Goal: Task Accomplishment & Management: Use online tool/utility

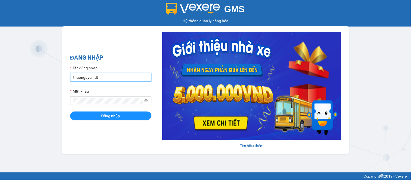
click at [104, 80] on input "thaonguyen.tlt" at bounding box center [110, 77] width 81 height 9
click at [104, 81] on input "thaonguyen.tlt" at bounding box center [110, 77] width 81 height 9
click at [70, 111] on button "Đăng nhập" at bounding box center [110, 115] width 81 height 9
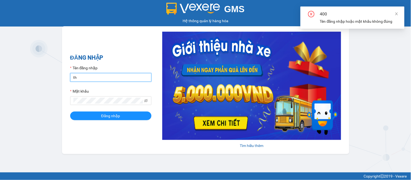
type input "t"
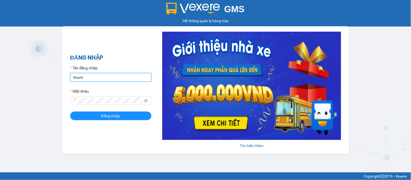
type input "thanhtam.tlt"
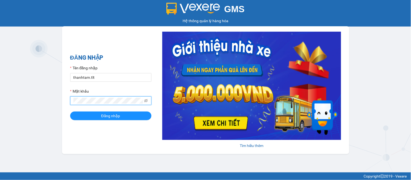
click at [70, 111] on button "Đăng nhập" at bounding box center [110, 115] width 81 height 9
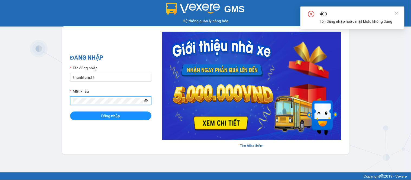
click at [144, 102] on icon "eye-invisible" at bounding box center [146, 101] width 4 height 4
click at [70, 111] on button "Đăng nhập" at bounding box center [110, 115] width 81 height 9
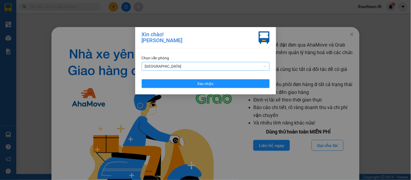
click at [169, 68] on span "[GEOGRAPHIC_DATA]" at bounding box center [205, 66] width 121 height 8
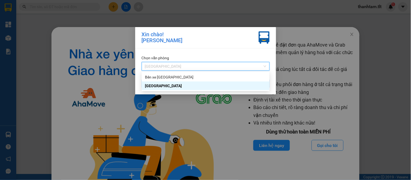
click at [171, 68] on span "[GEOGRAPHIC_DATA]" at bounding box center [205, 66] width 121 height 8
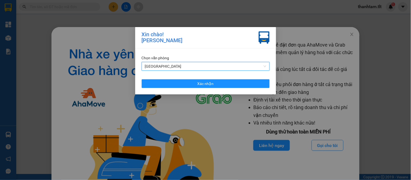
click at [171, 68] on span "[GEOGRAPHIC_DATA]" at bounding box center [205, 66] width 121 height 8
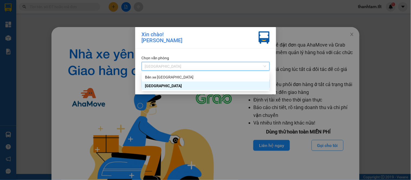
click at [168, 85] on div "[GEOGRAPHIC_DATA]" at bounding box center [205, 86] width 121 height 6
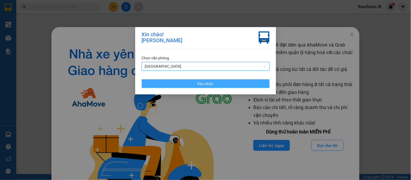
click at [215, 85] on button "Xác nhận" at bounding box center [206, 83] width 128 height 9
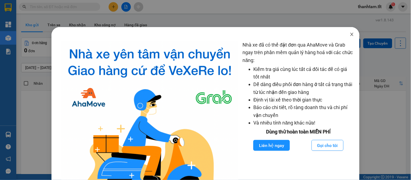
click at [349, 34] on icon "close" at bounding box center [351, 34] width 4 height 4
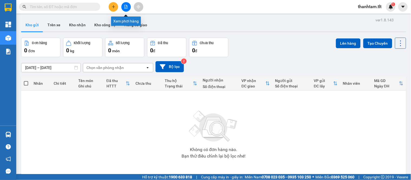
click at [126, 4] on button at bounding box center [125, 6] width 9 height 9
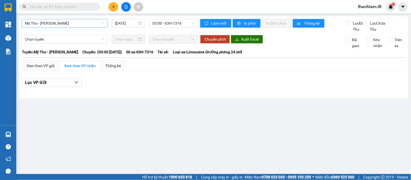
click at [61, 21] on span "Mỹ Tho - [PERSON_NAME]" at bounding box center [64, 23] width 79 height 8
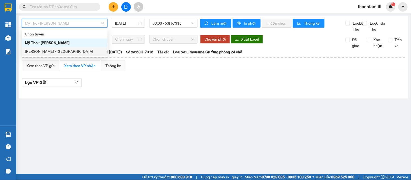
click at [39, 53] on div "[PERSON_NAME] - [GEOGRAPHIC_DATA]" at bounding box center [64, 51] width 79 height 6
type input "[DATE]"
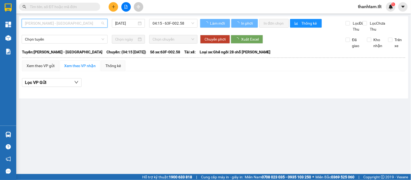
click at [41, 25] on span "[PERSON_NAME] - [GEOGRAPHIC_DATA]" at bounding box center [64, 23] width 79 height 8
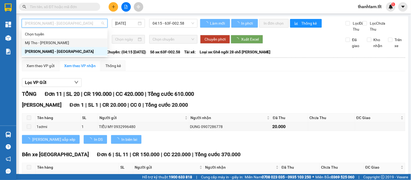
click at [46, 42] on div "Mỹ Tho - [PERSON_NAME]" at bounding box center [64, 43] width 79 height 6
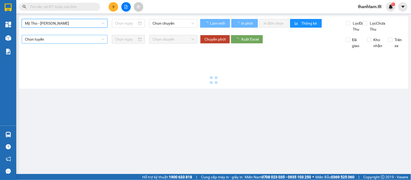
type input "[DATE]"
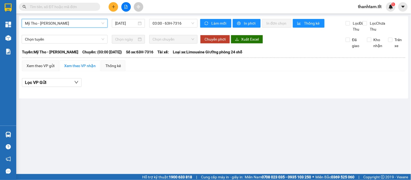
click at [55, 23] on span "Mỹ Tho - [PERSON_NAME]" at bounding box center [64, 23] width 79 height 8
click at [152, 24] on div "03:00 - 63H-7316" at bounding box center [173, 23] width 48 height 9
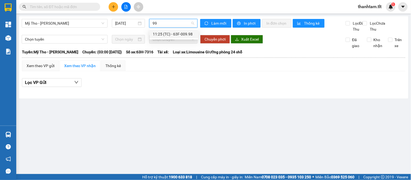
type input "998"
click at [169, 34] on div "11:25 (TC) - 63F-009.98" at bounding box center [174, 34] width 42 height 6
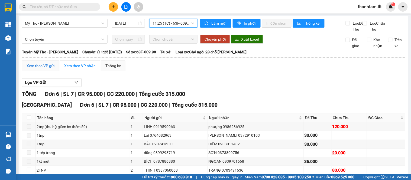
click at [35, 69] on div "Xem theo VP gửi" at bounding box center [41, 66] width 28 height 6
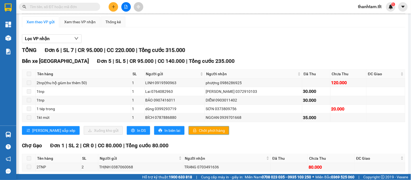
scroll to position [75, 0]
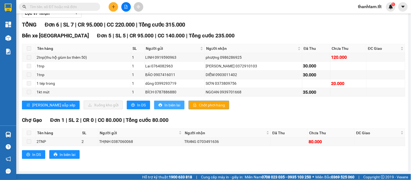
drag, startPoint x: 182, startPoint y: 106, endPoint x: 148, endPoint y: 109, distance: 34.5
click at [199, 107] on span "Chốt phơi hàng" at bounding box center [212, 105] width 26 height 6
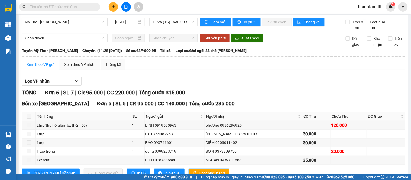
scroll to position [0, 0]
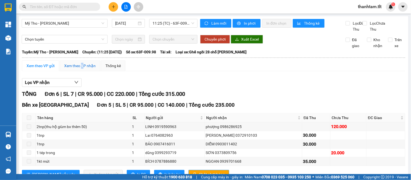
drag, startPoint x: 83, startPoint y: 70, endPoint x: 44, endPoint y: 71, distance: 38.7
click at [78, 69] on div "Xem theo VP nhận" at bounding box center [79, 66] width 31 height 6
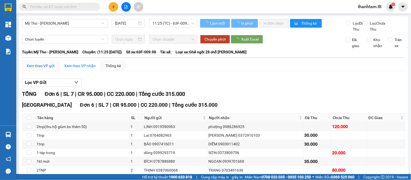
click at [41, 69] on div "Xem theo VP gửi" at bounding box center [41, 66] width 28 height 6
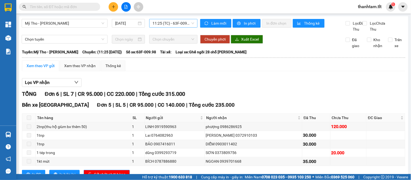
drag, startPoint x: 184, startPoint y: 23, endPoint x: 178, endPoint y: 22, distance: 6.7
click at [183, 23] on span "11:25 (TC) - 63F-009.98" at bounding box center [173, 23] width 42 height 8
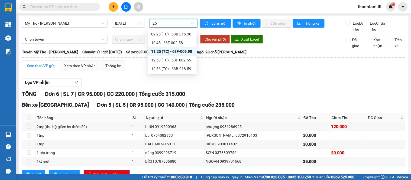
type input "258"
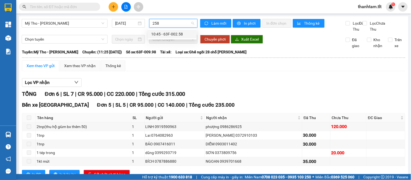
drag, startPoint x: 176, startPoint y: 32, endPoint x: 167, endPoint y: 51, distance: 21.2
click at [176, 34] on div "10:45 - 63F-002.58" at bounding box center [172, 34] width 42 height 6
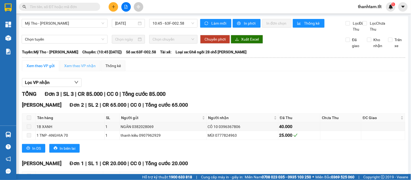
click at [80, 68] on div "Xem theo VP nhận" at bounding box center [80, 65] width 41 height 11
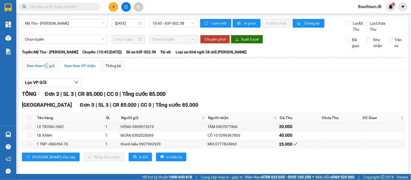
click at [47, 69] on div "Xem theo VP gửi" at bounding box center [41, 66] width 28 height 6
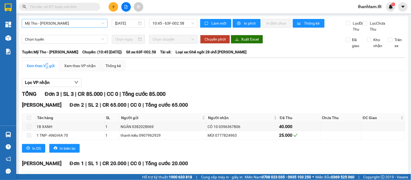
click at [85, 25] on span "Mỹ Tho - [PERSON_NAME]" at bounding box center [64, 23] width 79 height 8
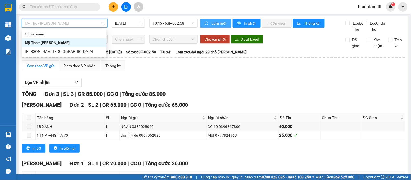
click at [201, 23] on button "Làm mới" at bounding box center [215, 23] width 31 height 9
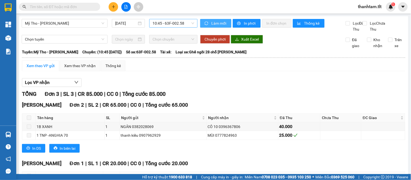
click at [178, 24] on span "10:45 - 63F-002.58" at bounding box center [173, 23] width 42 height 8
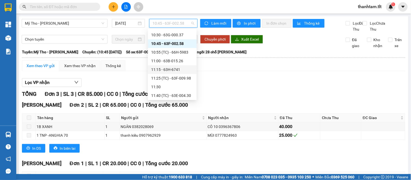
scroll to position [337, 0]
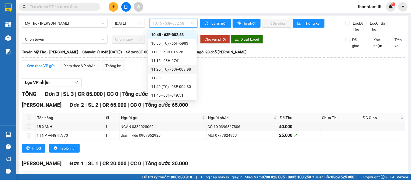
click at [166, 77] on div "11:30" at bounding box center [172, 78] width 42 height 6
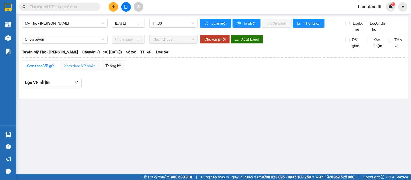
click at [70, 67] on div "Xem theo VP nhận" at bounding box center [80, 65] width 41 height 11
click at [39, 69] on div "Xem theo VP gửi" at bounding box center [41, 66] width 28 height 6
click at [158, 22] on span "11:30" at bounding box center [173, 23] width 42 height 8
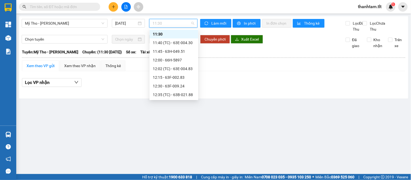
scroll to position [367, 0]
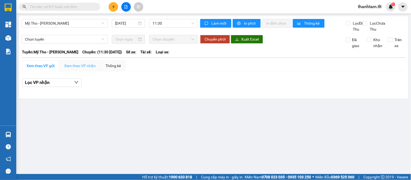
drag, startPoint x: 80, startPoint y: 68, endPoint x: 85, endPoint y: 71, distance: 6.0
click at [79, 68] on div "Xem theo VP nhận" at bounding box center [80, 65] width 41 height 11
click at [80, 23] on span "Mỹ Tho - [PERSON_NAME]" at bounding box center [64, 23] width 79 height 8
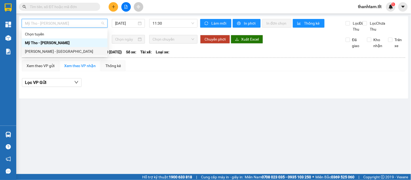
click at [64, 50] on div "[PERSON_NAME] - [GEOGRAPHIC_DATA]" at bounding box center [64, 51] width 79 height 6
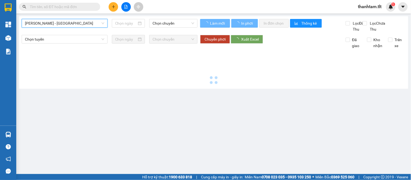
type input "[DATE]"
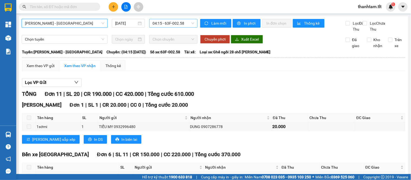
click at [163, 25] on span "04:15 - 63F-002.58" at bounding box center [173, 23] width 42 height 8
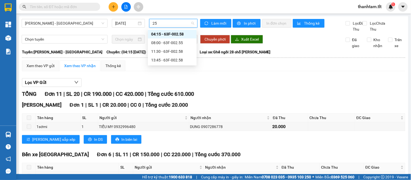
type input "258"
click at [175, 42] on div "11:30 - 63F-002.58" at bounding box center [172, 43] width 42 height 6
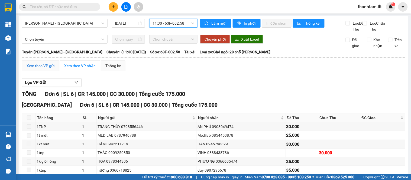
click at [41, 69] on div "Xem theo VP gửi" at bounding box center [41, 66] width 28 height 6
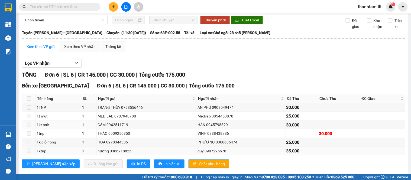
scroll to position [34, 0]
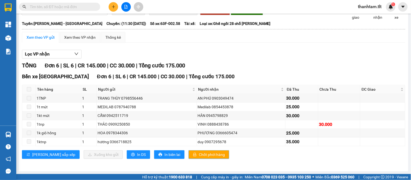
click at [199, 153] on span "Chốt phơi hàng" at bounding box center [212, 155] width 26 height 6
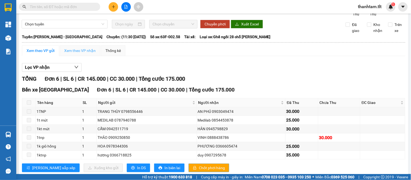
scroll to position [0, 0]
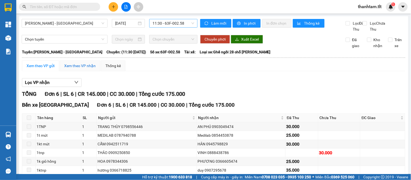
drag, startPoint x: 81, startPoint y: 73, endPoint x: 55, endPoint y: 75, distance: 26.4
click at [79, 69] on div "Xem theo VP nhận" at bounding box center [79, 66] width 31 height 6
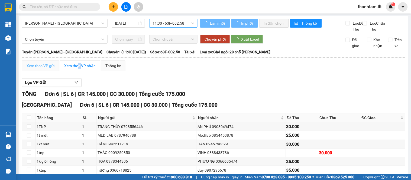
click at [54, 71] on div "Xem theo VP gửi" at bounding box center [40, 65] width 37 height 11
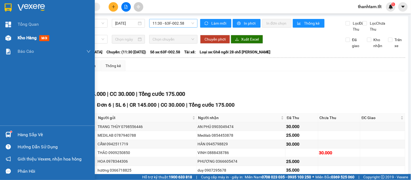
drag, startPoint x: 4, startPoint y: 39, endPoint x: 22, endPoint y: 38, distance: 19.0
click at [4, 39] on div at bounding box center [8, 37] width 9 height 9
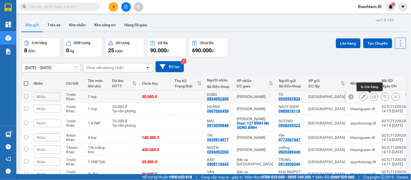
click at [372, 97] on icon at bounding box center [374, 97] width 4 height 4
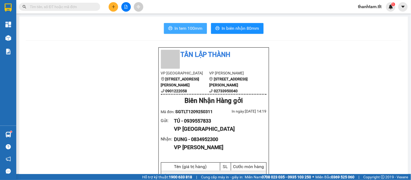
click at [193, 27] on span "In tem 100mm" at bounding box center [189, 28] width 28 height 7
click at [190, 28] on span "In tem 100mm" at bounding box center [189, 28] width 28 height 7
click at [185, 30] on span "In tem 100mm" at bounding box center [189, 28] width 28 height 7
click at [175, 31] on span "In tem 100mm" at bounding box center [189, 28] width 28 height 7
